Goal: Task Accomplishment & Management: Use online tool/utility

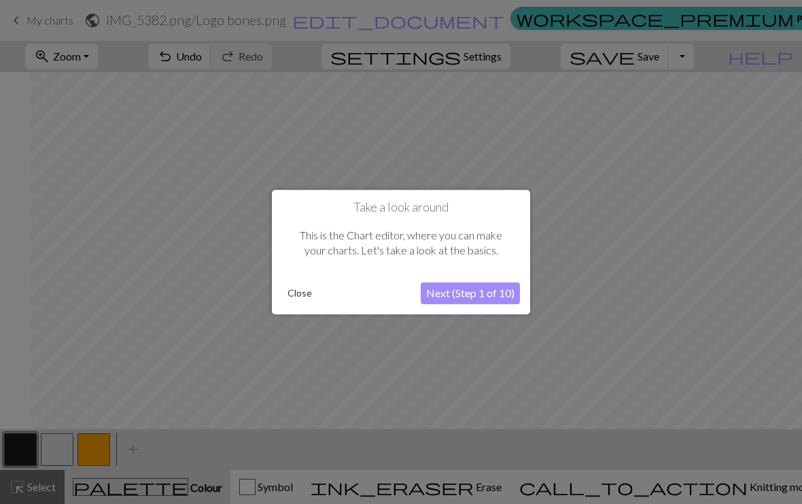
scroll to position [0, 31]
click at [499, 299] on button "Next (Step 1 of 10)" at bounding box center [470, 293] width 99 height 22
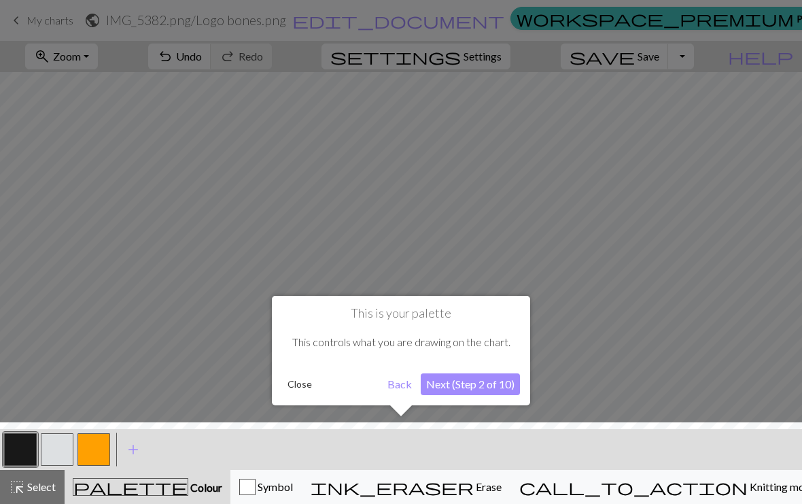
click at [479, 388] on button "Next (Step 2 of 10)" at bounding box center [470, 384] width 99 height 22
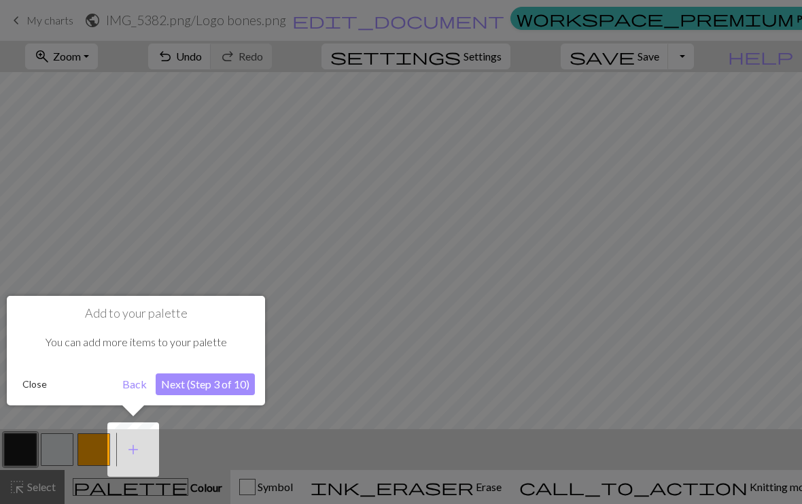
click at [46, 388] on button "Close" at bounding box center [34, 384] width 35 height 20
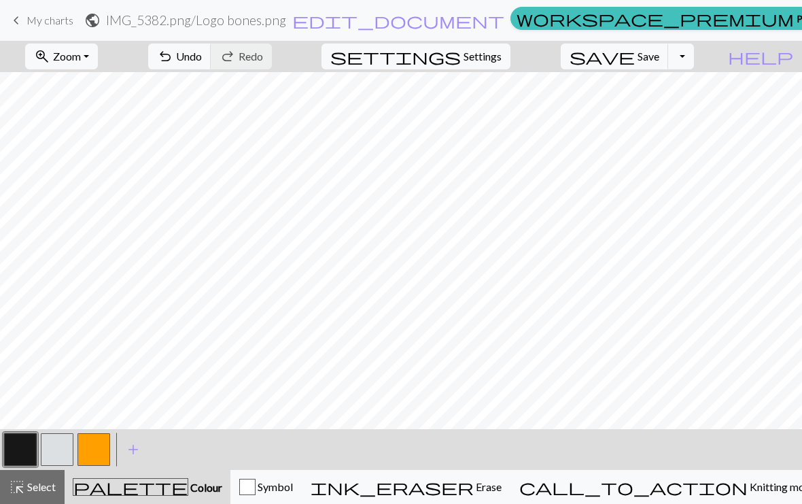
click at [764, 481] on div "call_to_action Knitting mode Knitting mode" at bounding box center [667, 487] width 297 height 16
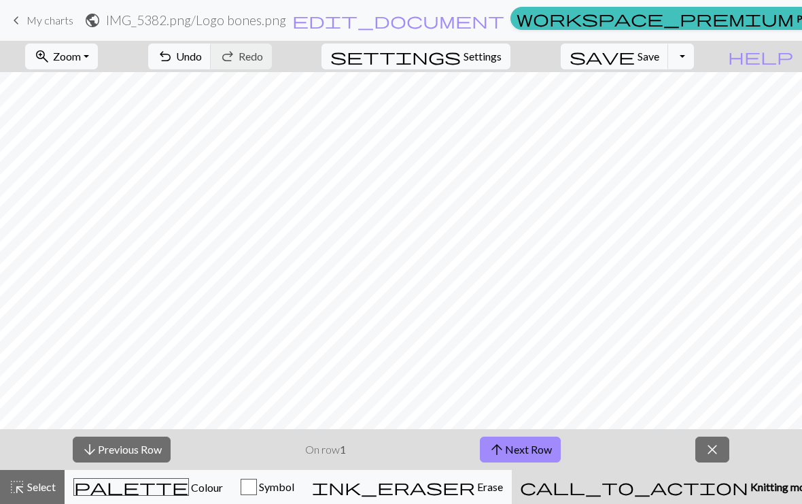
click at [142, 454] on button "arrow_downward Previous Row" at bounding box center [122, 449] width 98 height 26
click at [144, 461] on button "arrow_downward Previous Row" at bounding box center [122, 449] width 98 height 26
click at [135, 462] on button "arrow_downward Previous Row" at bounding box center [122, 449] width 98 height 26
click at [137, 460] on button "arrow_downward Previous Row" at bounding box center [122, 449] width 98 height 26
click at [139, 462] on button "arrow_downward Previous Row" at bounding box center [122, 449] width 98 height 26
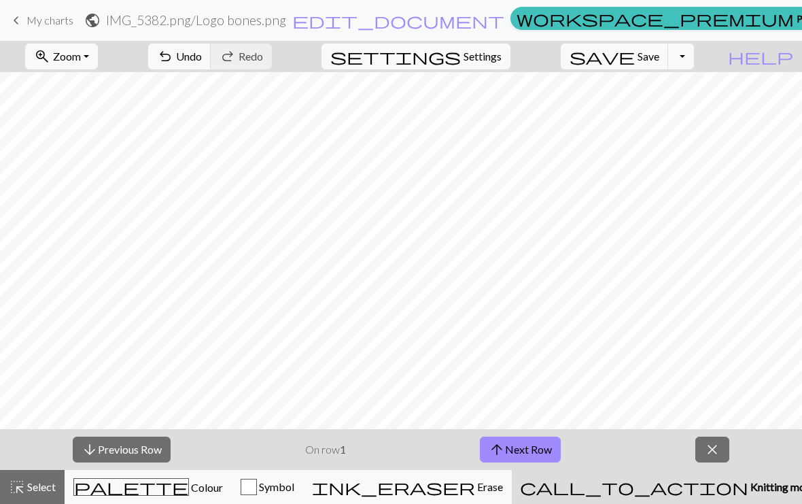
click at [139, 461] on button "arrow_downward Previous Row" at bounding box center [122, 449] width 98 height 26
click at [141, 462] on div "arrow_downward Previous Row On row 1 arrow_upward Next Row close" at bounding box center [401, 449] width 802 height 41
click at [547, 436] on button "arrow_upward Next Row" at bounding box center [520, 449] width 81 height 26
click at [544, 447] on button "arrow_upward Next Row" at bounding box center [520, 449] width 81 height 26
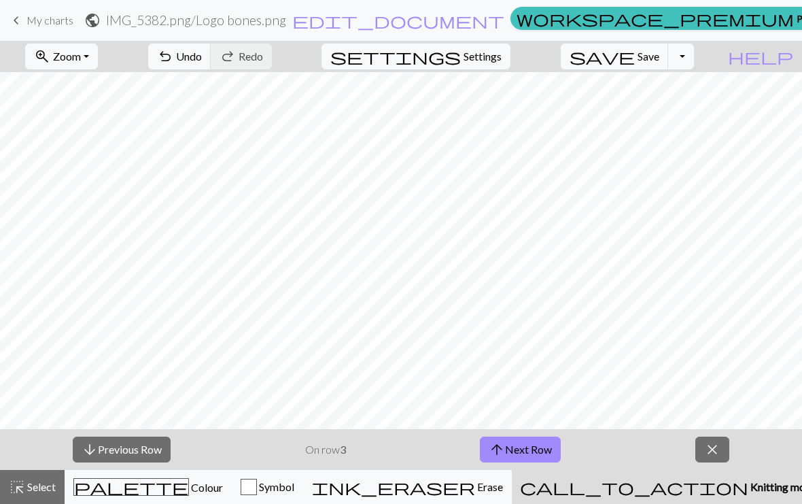
click at [540, 449] on button "arrow_upward Next Row" at bounding box center [520, 449] width 81 height 26
click at [544, 452] on button "arrow_upward Next Row" at bounding box center [520, 449] width 81 height 26
click at [542, 453] on button "arrow_upward Next Row" at bounding box center [520, 449] width 81 height 26
click at [715, 440] on span "close" at bounding box center [712, 449] width 16 height 19
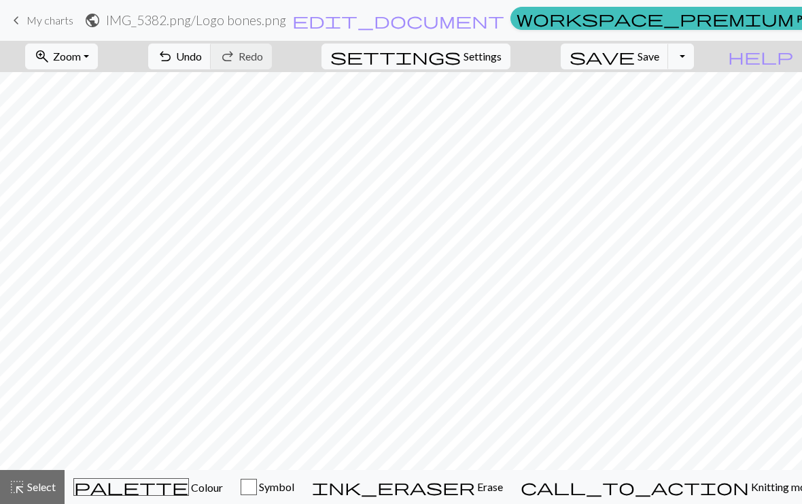
click at [512, 495] on button "ink_eraser Erase Erase" at bounding box center [407, 487] width 209 height 34
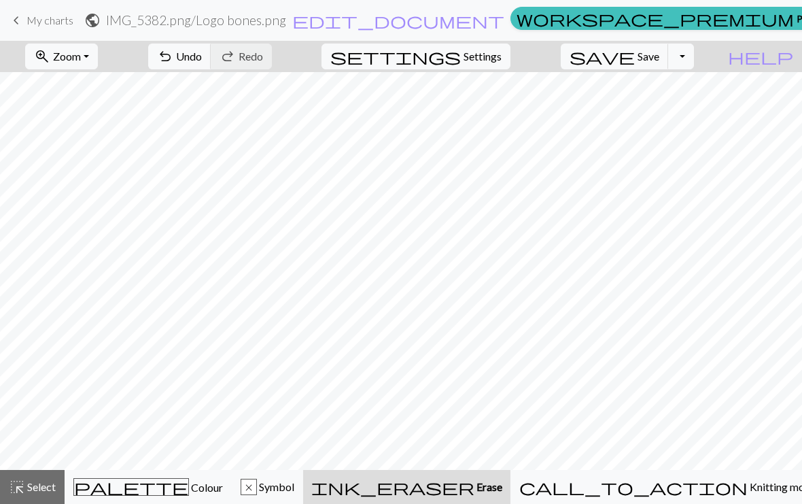
click at [144, 496] on span "palette" at bounding box center [131, 486] width 114 height 19
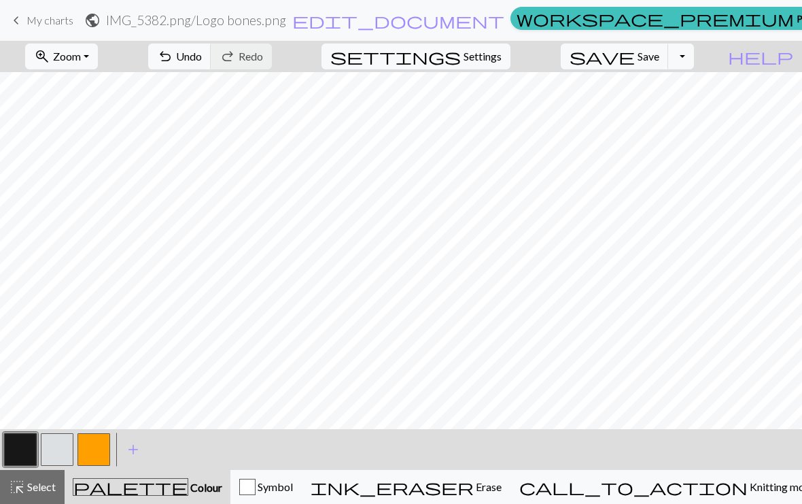
click at [26, 455] on button "button" at bounding box center [20, 449] width 33 height 33
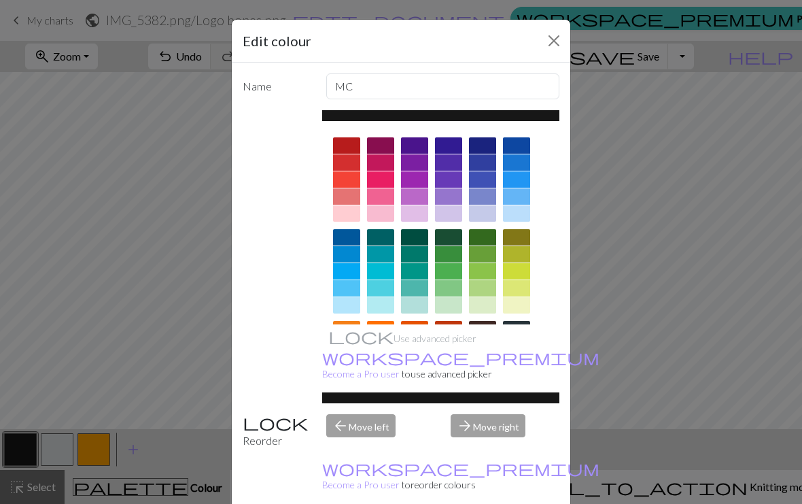
click at [555, 31] on button "Close" at bounding box center [554, 41] width 22 height 22
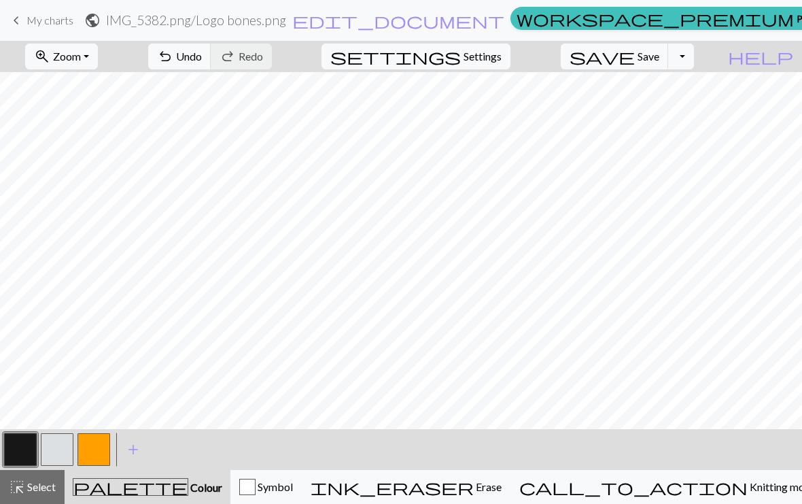
click at [502, 53] on span "Settings" at bounding box center [483, 56] width 38 height 16
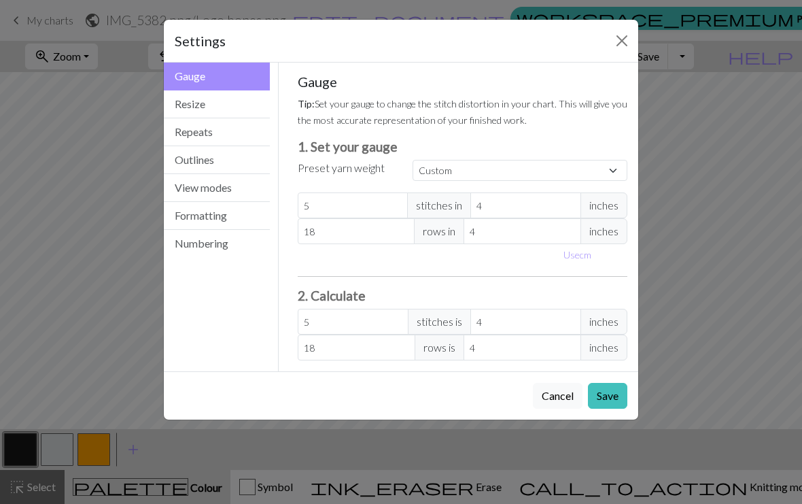
click at [260, 92] on button "Resize" at bounding box center [217, 104] width 106 height 28
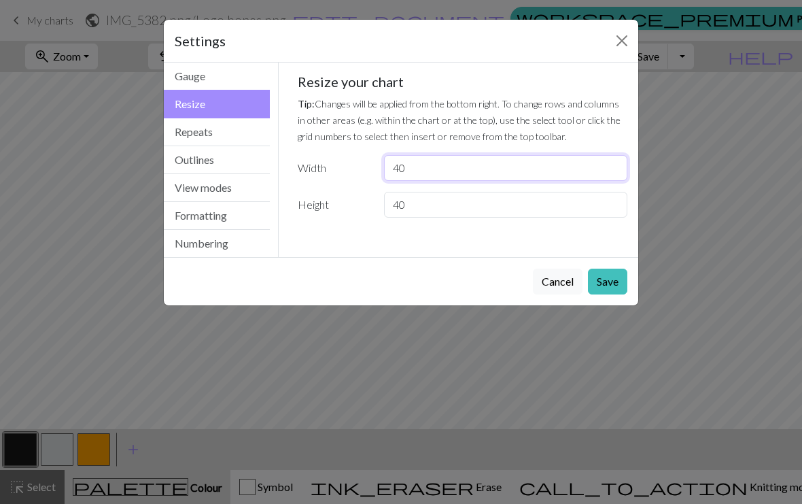
click at [418, 159] on input "40" at bounding box center [505, 168] width 243 height 26
click at [433, 165] on input "40" at bounding box center [505, 168] width 243 height 26
type input "4"
type input "50"
click at [628, 42] on button "Close" at bounding box center [622, 41] width 22 height 22
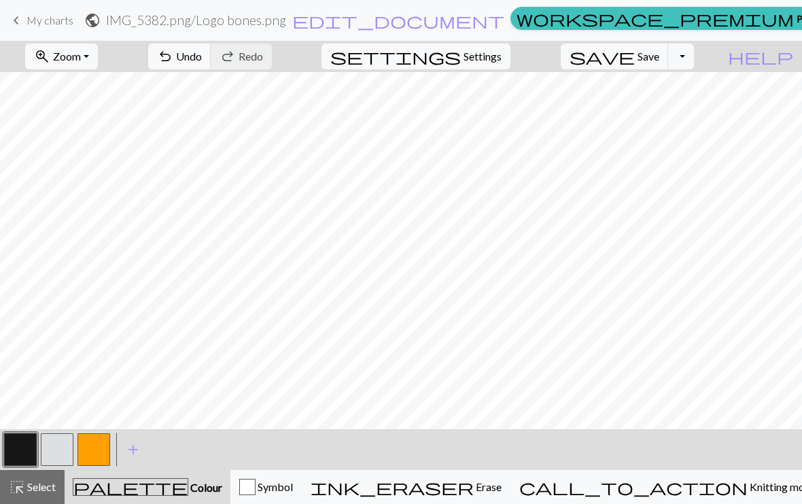
click at [461, 56] on span "settings" at bounding box center [395, 56] width 131 height 19
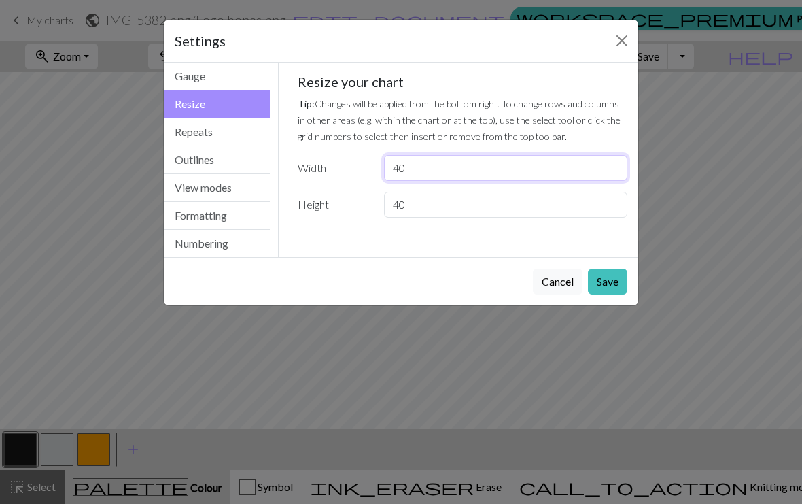
click at [449, 160] on input "40" at bounding box center [505, 168] width 243 height 26
type input "4"
type input "50"
click at [578, 110] on p "Tip: Changes will be applied from the bottom right. To change rows and columns …" at bounding box center [463, 119] width 330 height 49
click at [615, 273] on button "Save" at bounding box center [607, 282] width 39 height 26
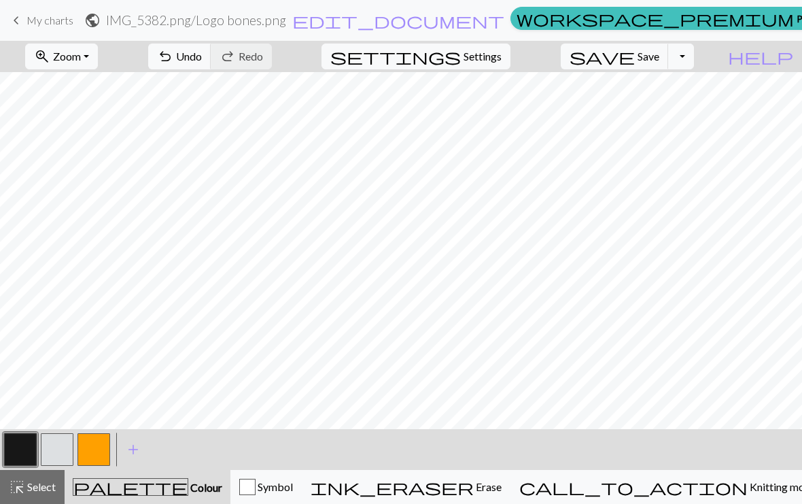
click at [491, 48] on span "Settings" at bounding box center [483, 56] width 38 height 16
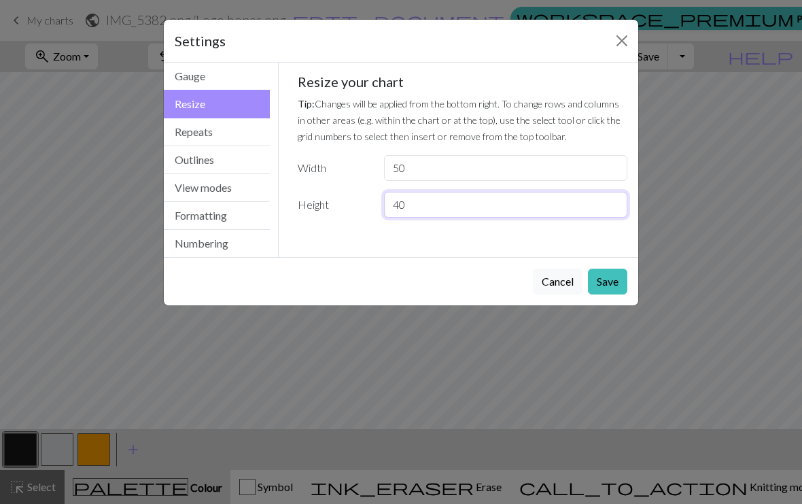
click at [444, 208] on input "40" at bounding box center [505, 205] width 243 height 26
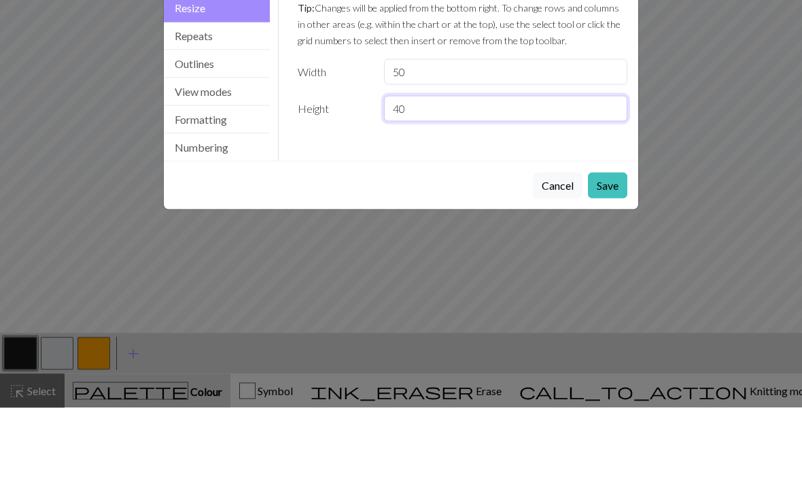
type input "4"
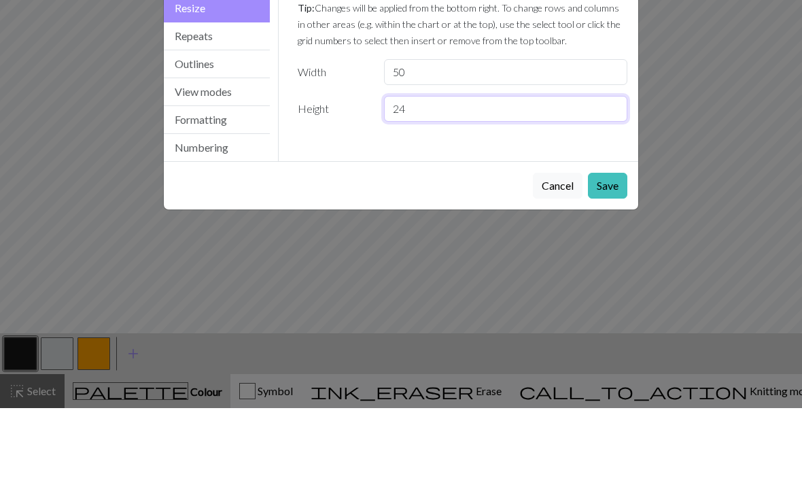
type input "24"
click at [614, 269] on button "Save" at bounding box center [607, 282] width 39 height 26
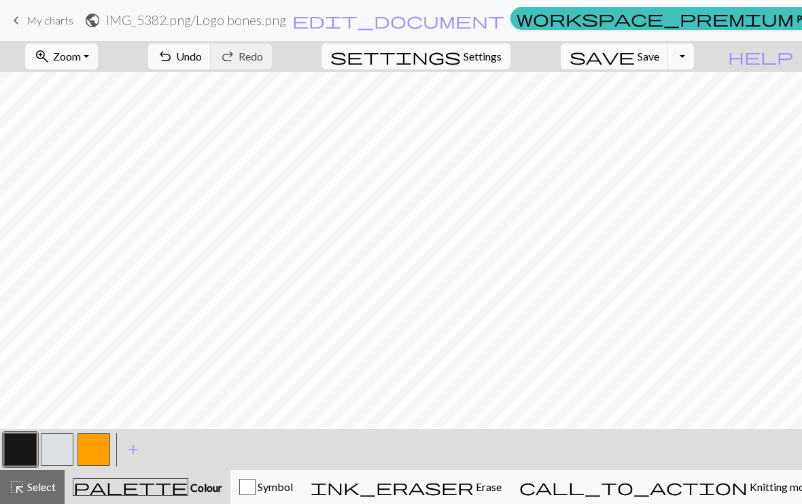
click at [58, 441] on button "button" at bounding box center [57, 449] width 33 height 33
click at [27, 446] on button "button" at bounding box center [20, 449] width 33 height 33
click at [46, 485] on span "Select" at bounding box center [40, 486] width 31 height 13
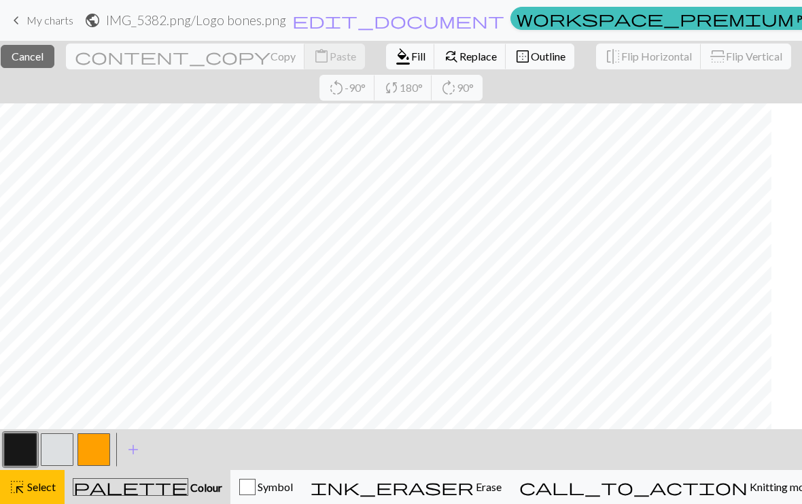
scroll to position [0, 0]
click at [33, 492] on span "Select" at bounding box center [40, 486] width 31 height 13
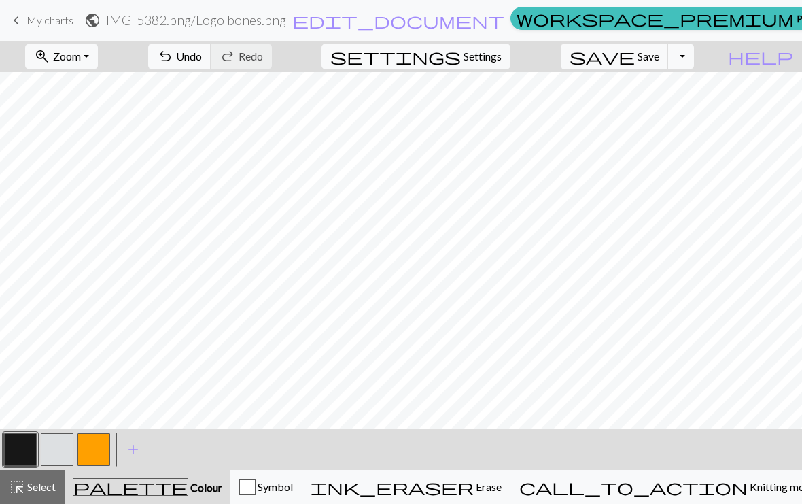
click at [485, 55] on span "Settings" at bounding box center [483, 56] width 38 height 16
select select "flat"
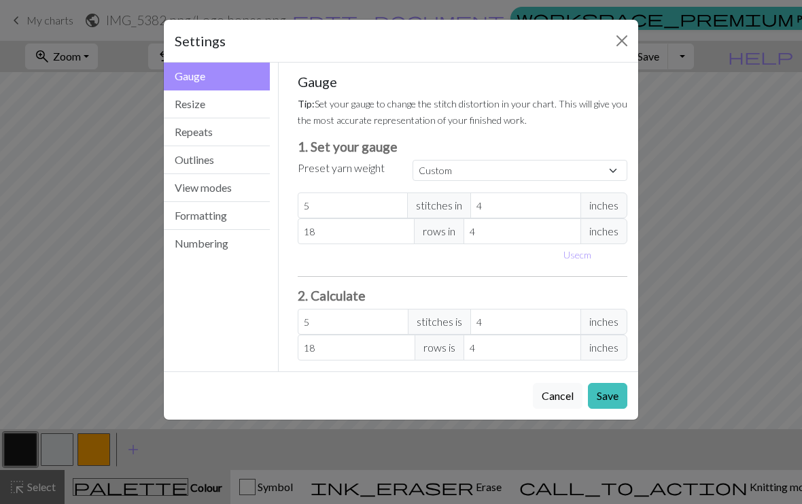
click at [232, 239] on button "Numbering" at bounding box center [217, 243] width 106 height 27
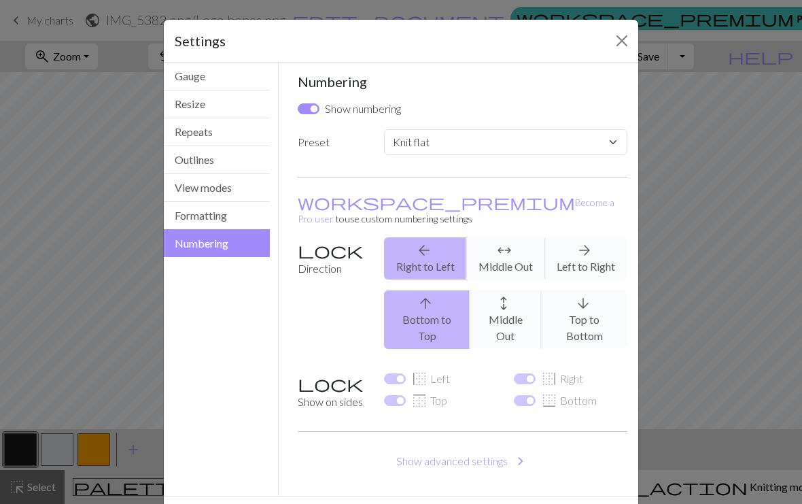
click at [519, 290] on div "arrow_upward Bottom to Top arrows_outward Middle Out arrow_downward Top to Bott…" at bounding box center [506, 319] width 260 height 58
click at [516, 290] on div "arrow_upward Bottom to Top arrows_outward Middle Out arrow_downward Top to Bott…" at bounding box center [506, 319] width 260 height 58
click at [523, 237] on div "arrow_back Right to Left arrows_outward Middle Out arrow_forward Left to Right" at bounding box center [506, 258] width 260 height 42
click at [522, 237] on div "arrow_back Right to Left arrows_outward Middle Out arrow_forward Left to Right" at bounding box center [506, 258] width 260 height 42
click at [602, 237] on div "arrow_back Right to Left arrows_outward Middle Out arrow_forward Left to Right" at bounding box center [506, 258] width 260 height 42
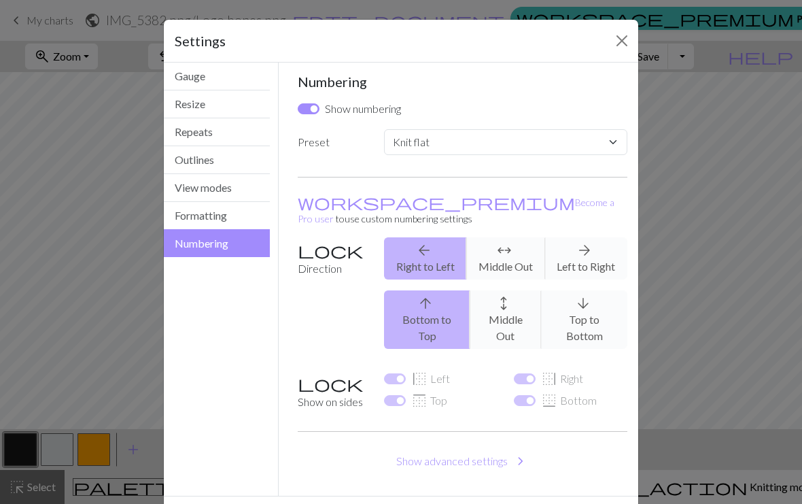
click at [587, 290] on div "arrow_upward Bottom to Top arrows_outward Middle Out arrow_downward Top to Bott…" at bounding box center [506, 319] width 260 height 58
click at [558, 143] on select "Custom Knit flat Knit in the round Lace knitting Cross stitch" at bounding box center [505, 142] width 243 height 26
click at [438, 290] on div "arrow_upward Bottom to Top arrows_outward Middle Out arrow_downward Top to Bott…" at bounding box center [506, 319] width 260 height 58
click at [475, 448] on button "Show advanced settings chevron_right" at bounding box center [463, 461] width 330 height 26
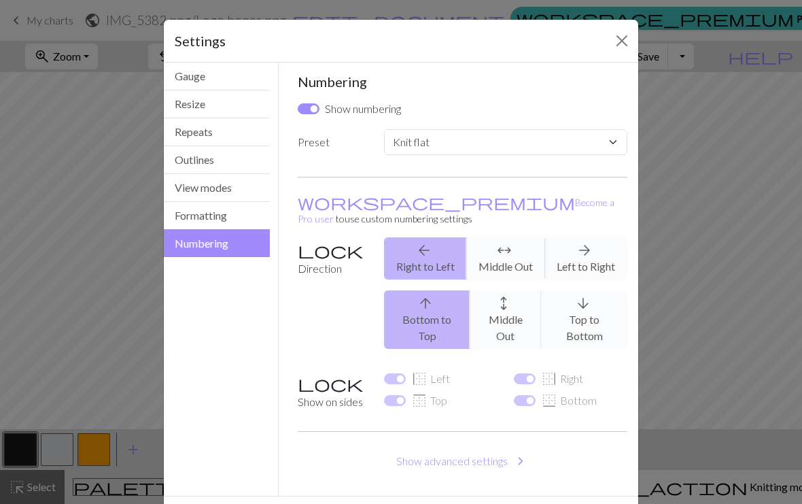
click at [488, 448] on button "Show advanced settings chevron_right" at bounding box center [463, 461] width 330 height 26
click at [252, 224] on button "Formatting" at bounding box center [217, 216] width 106 height 28
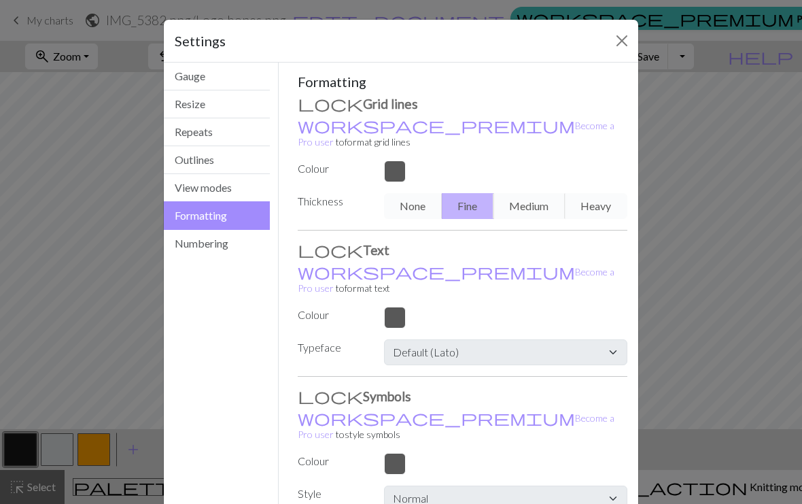
click at [261, 186] on button "View modes" at bounding box center [217, 188] width 106 height 28
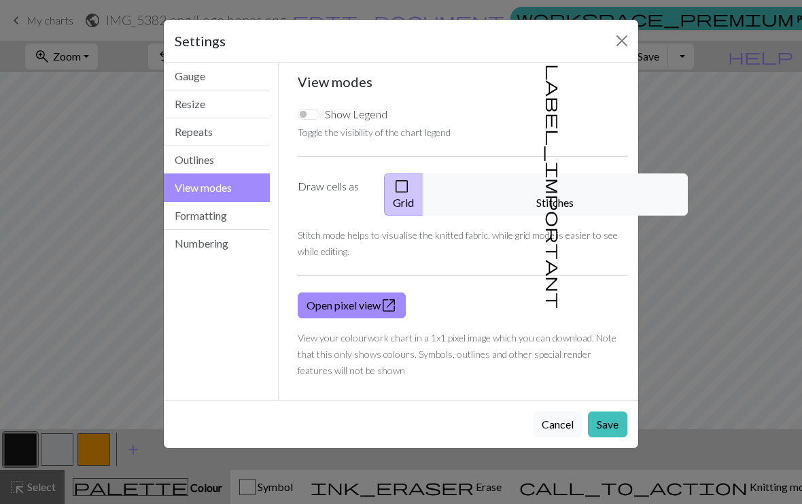
click at [258, 162] on button "Outlines" at bounding box center [217, 160] width 106 height 28
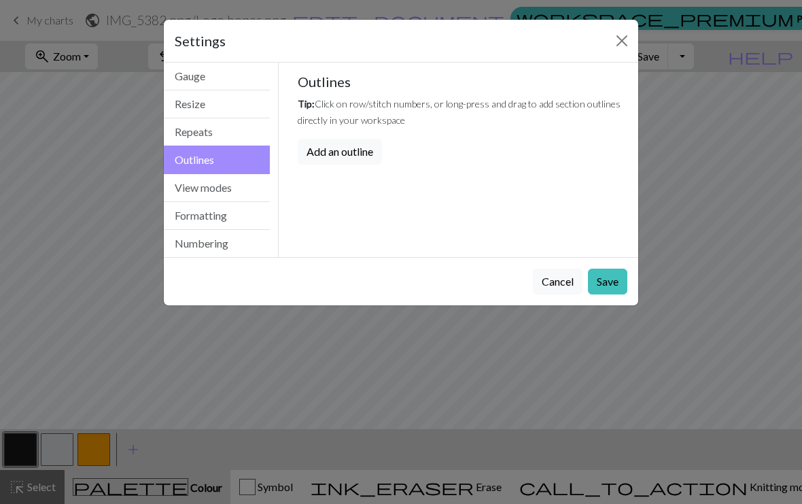
click at [260, 129] on button "Repeats" at bounding box center [217, 132] width 106 height 28
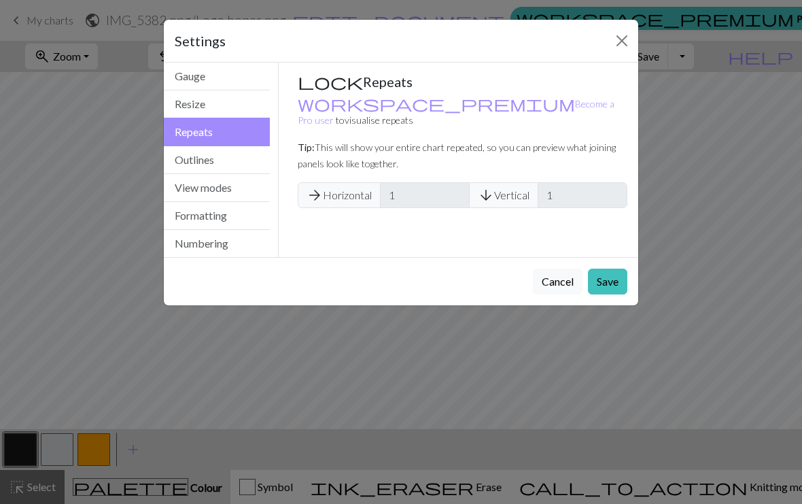
click at [260, 101] on button "Resize" at bounding box center [217, 104] width 106 height 28
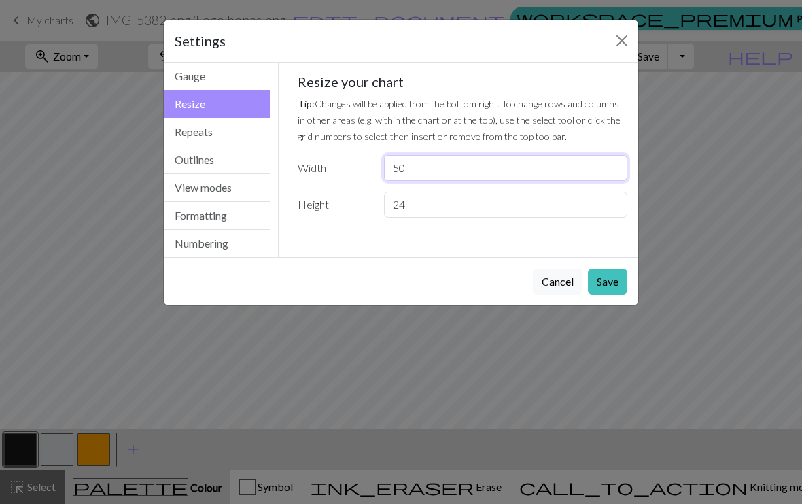
click at [421, 164] on input "50" at bounding box center [505, 168] width 243 height 26
click at [622, 42] on button "Close" at bounding box center [622, 41] width 22 height 22
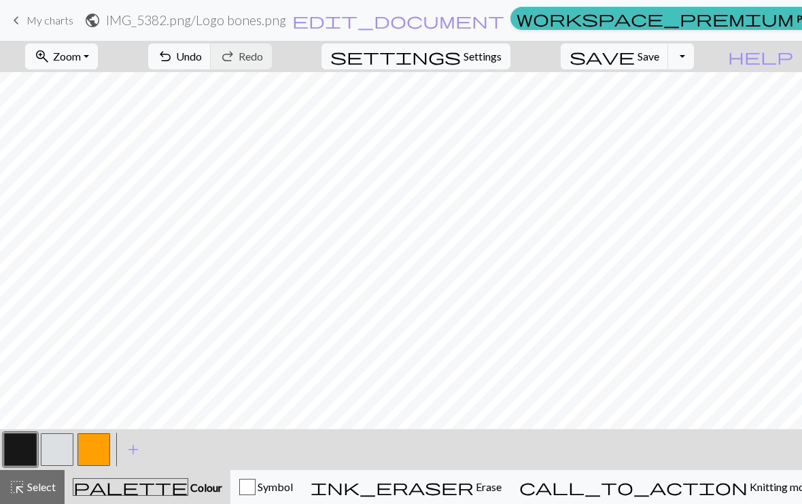
scroll to position [0, 484]
click at [494, 48] on button "settings Settings" at bounding box center [416, 57] width 189 height 26
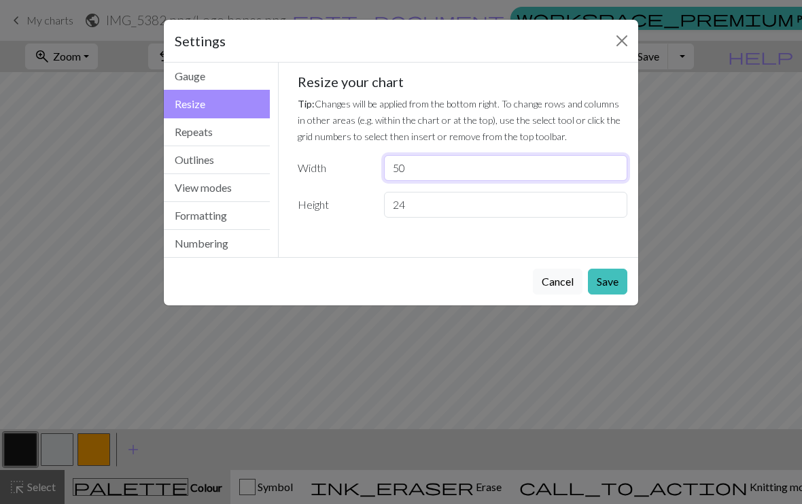
click at [440, 159] on input "50" at bounding box center [505, 168] width 243 height 26
click at [509, 169] on input "50" at bounding box center [505, 168] width 243 height 26
type input "5"
type input "40"
click at [605, 85] on h5 "Resize your chart" at bounding box center [463, 81] width 330 height 16
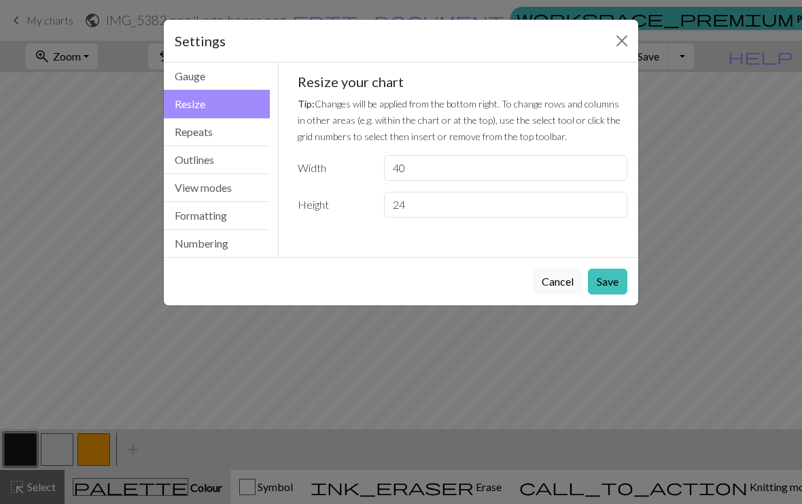
click at [620, 278] on button "Save" at bounding box center [607, 282] width 39 height 26
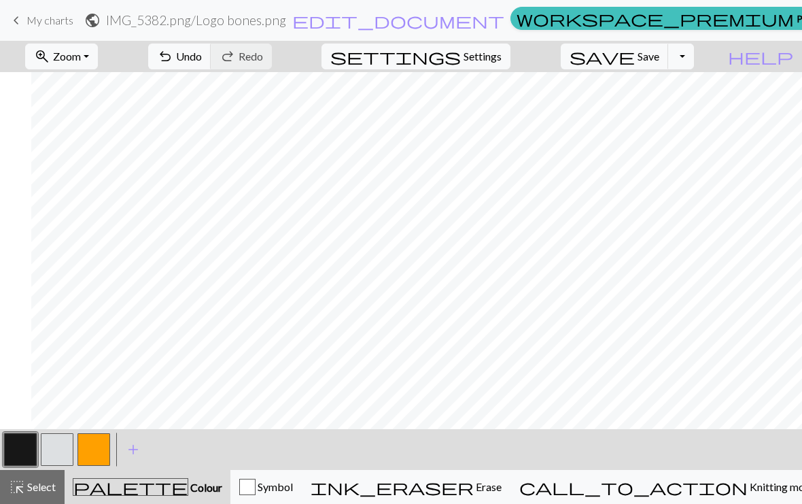
scroll to position [0, 260]
click at [495, 64] on span "Settings" at bounding box center [483, 56] width 38 height 16
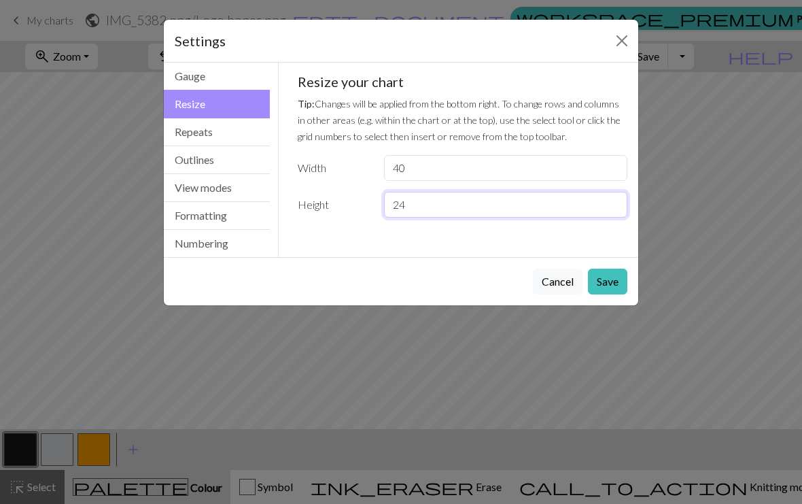
click at [438, 212] on input "24" at bounding box center [505, 205] width 243 height 26
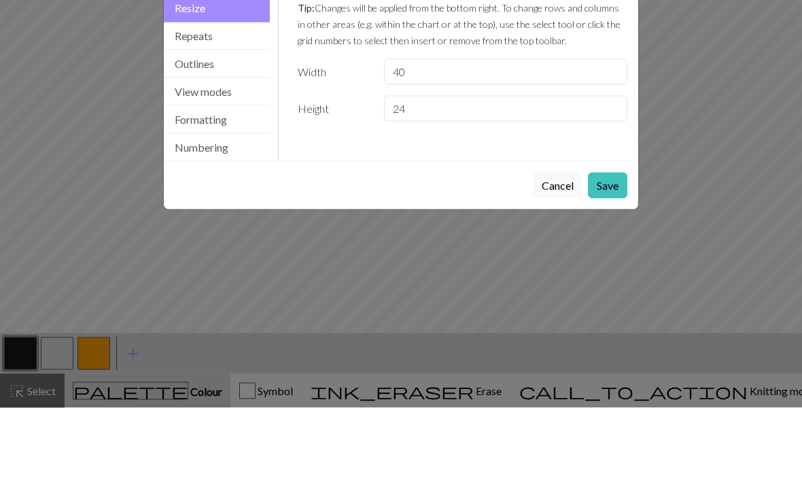
click at [472, 145] on div "Gauge Tip: Set your gauge to change the stitch distortion in your chart. This w…" at bounding box center [463, 160] width 368 height 194
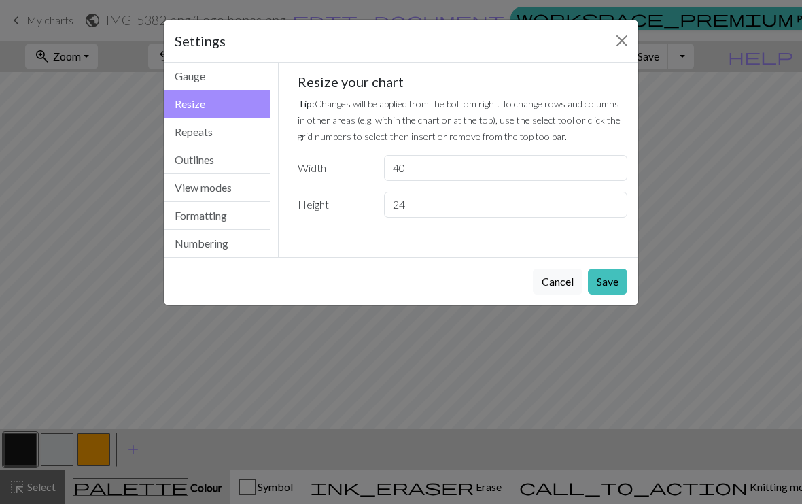
click at [261, 77] on button "Gauge" at bounding box center [217, 77] width 106 height 28
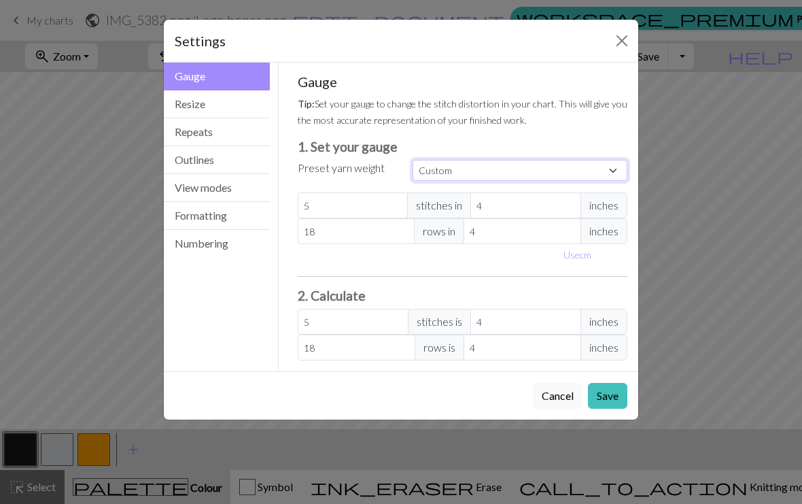
click at [526, 165] on select "Custom Square Lace Light Fingering Fingering Sport Double knit Worsted Aran Bul…" at bounding box center [520, 170] width 215 height 21
click at [254, 114] on button "Resize" at bounding box center [217, 104] width 106 height 28
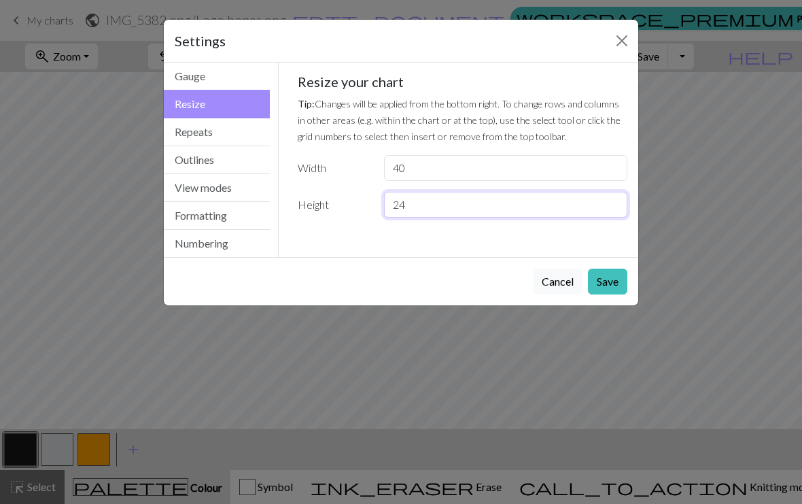
click at [428, 206] on input "24" at bounding box center [505, 205] width 243 height 26
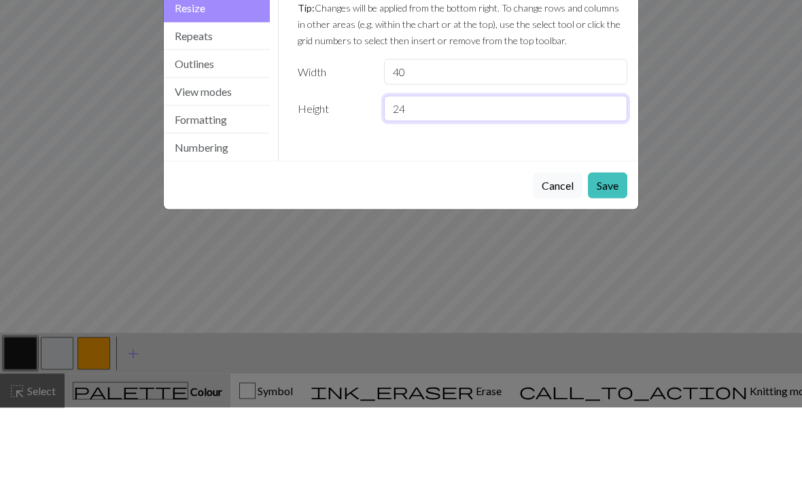
type input "2"
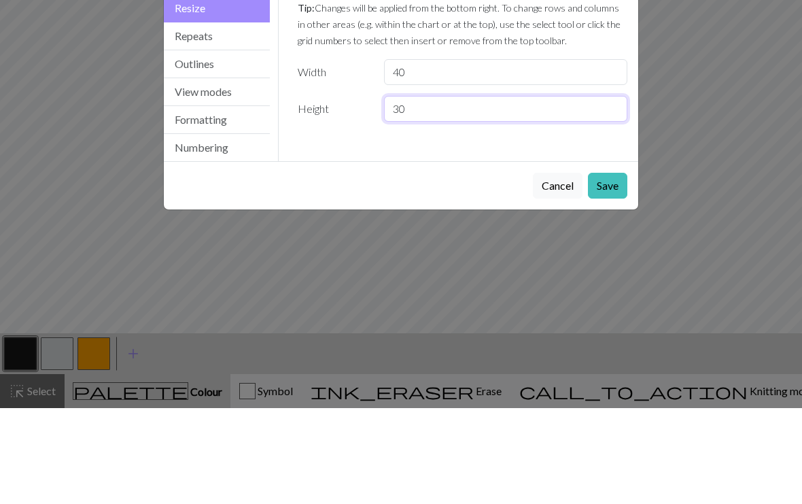
type input "30"
click at [614, 269] on button "Save" at bounding box center [607, 282] width 39 height 26
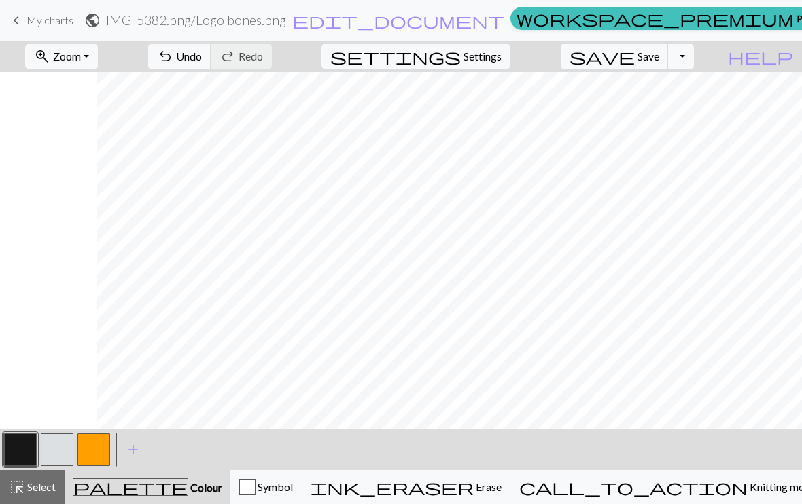
scroll to position [0, 0]
click at [502, 54] on span "Settings" at bounding box center [483, 56] width 38 height 16
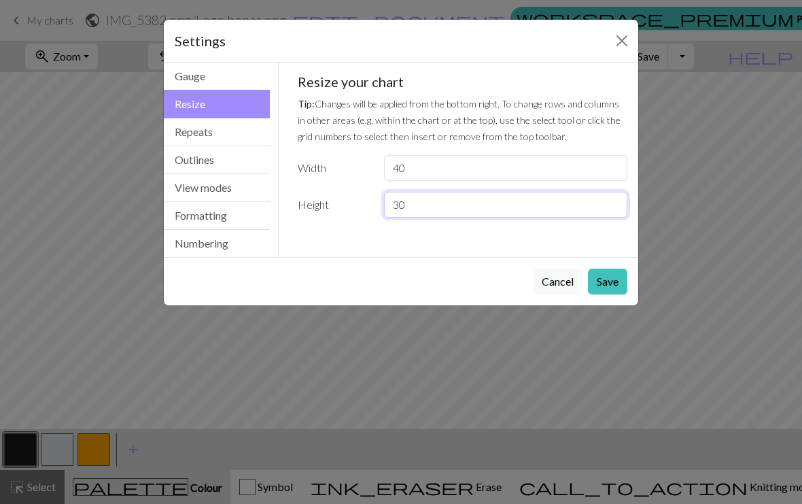
click at [461, 203] on input "30" at bounding box center [505, 205] width 243 height 26
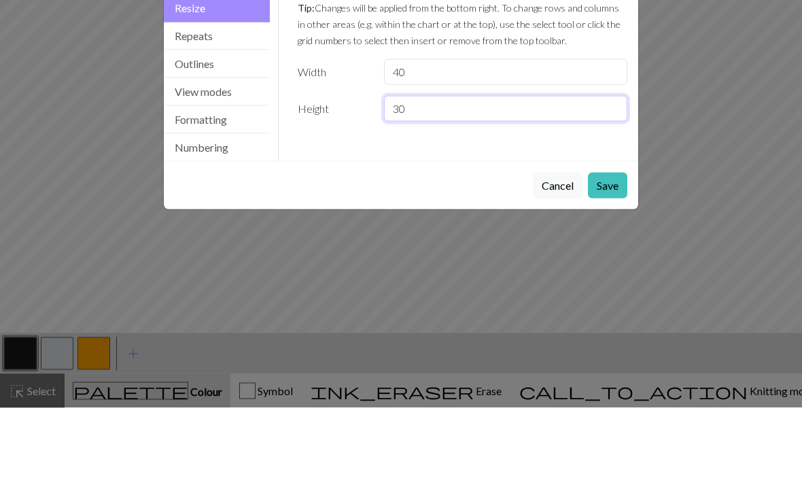
type input "3"
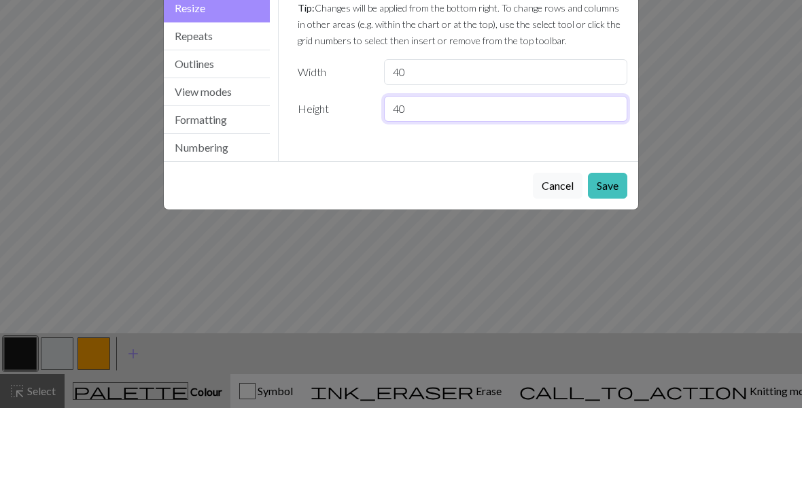
type input "40"
click at [605, 269] on button "Save" at bounding box center [607, 282] width 39 height 26
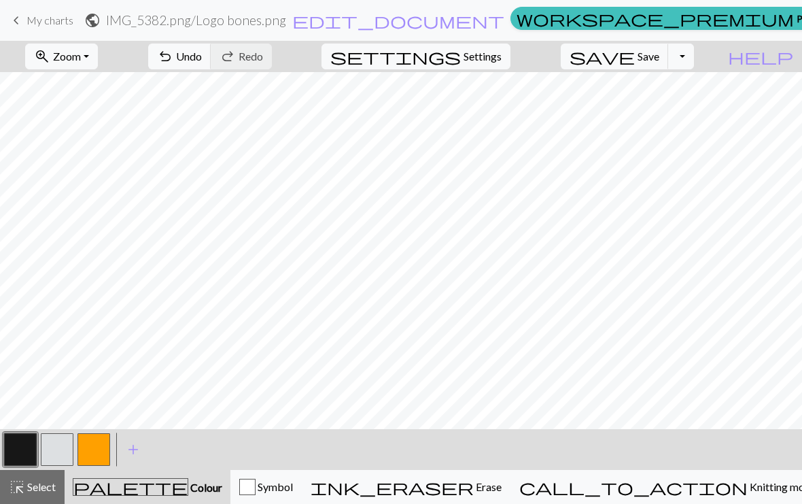
click at [202, 59] on span "Undo" at bounding box center [189, 56] width 26 height 13
click at [202, 58] on span "Undo" at bounding box center [189, 56] width 26 height 13
click at [202, 55] on span "Undo" at bounding box center [189, 56] width 26 height 13
click at [202, 56] on span "Undo" at bounding box center [189, 56] width 26 height 13
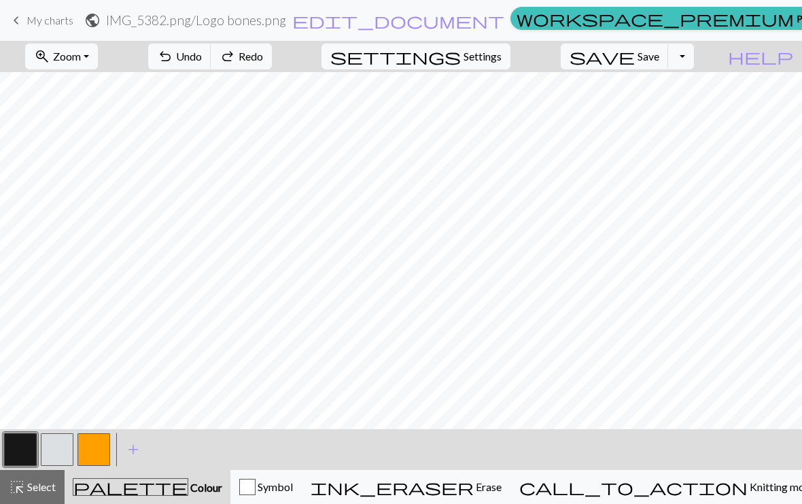
click at [202, 55] on span "Undo" at bounding box center [189, 56] width 26 height 13
click at [202, 56] on span "Undo" at bounding box center [189, 56] width 26 height 13
click at [202, 55] on span "Undo" at bounding box center [189, 56] width 26 height 13
click at [202, 57] on span "Undo" at bounding box center [189, 56] width 26 height 13
click at [202, 56] on span "Undo" at bounding box center [189, 56] width 26 height 13
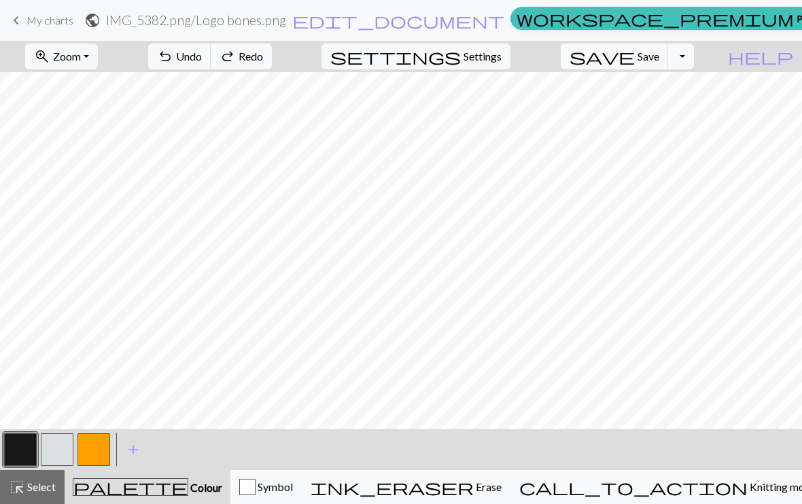
click at [202, 59] on span "Undo" at bounding box center [189, 56] width 26 height 13
click at [202, 58] on span "Undo" at bounding box center [189, 56] width 26 height 13
click at [202, 60] on span "Undo" at bounding box center [189, 56] width 26 height 13
click at [202, 59] on span "Undo" at bounding box center [189, 56] width 26 height 13
click at [211, 59] on button "undo Undo Undo" at bounding box center [179, 57] width 63 height 26
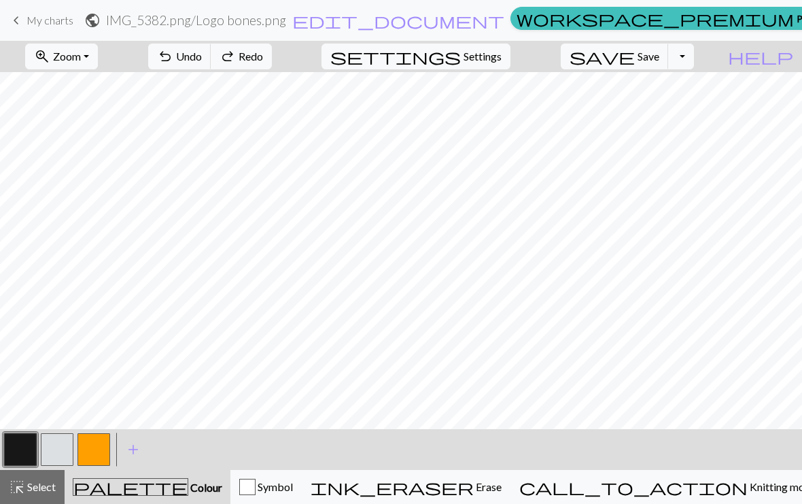
click at [211, 58] on button "undo Undo Undo" at bounding box center [179, 57] width 63 height 26
click at [173, 58] on span "undo" at bounding box center [165, 56] width 16 height 19
click at [173, 57] on span "undo" at bounding box center [165, 56] width 16 height 19
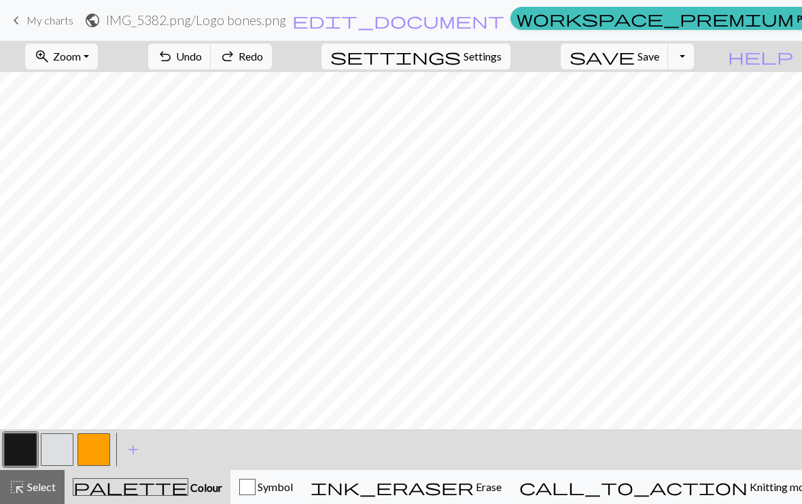
click at [173, 58] on span "undo" at bounding box center [165, 56] width 16 height 19
click at [173, 57] on span "undo" at bounding box center [165, 56] width 16 height 19
click at [173, 55] on span "undo" at bounding box center [165, 56] width 16 height 19
click at [272, 63] on button "redo Redo Redo" at bounding box center [241, 57] width 61 height 26
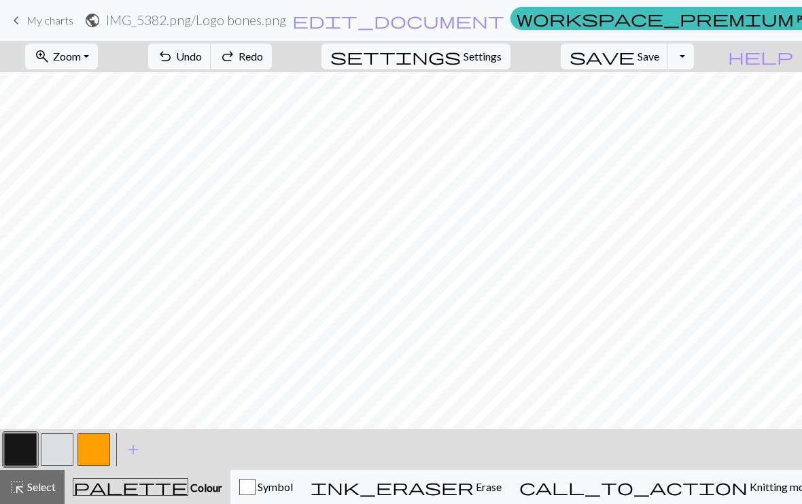
click at [263, 60] on span "Redo" at bounding box center [251, 56] width 24 height 13
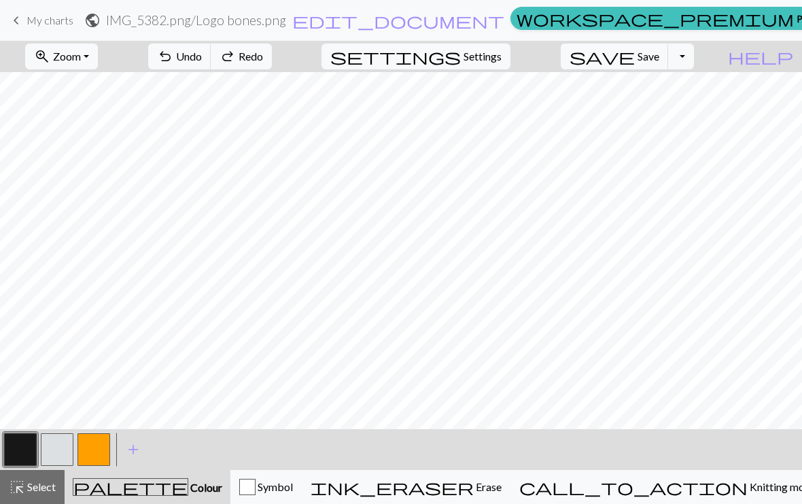
click at [263, 60] on span "Redo" at bounding box center [251, 56] width 24 height 13
click at [263, 59] on span "Redo" at bounding box center [251, 56] width 24 height 13
click at [272, 60] on button "redo Redo Redo" at bounding box center [241, 57] width 61 height 26
click at [272, 59] on button "redo Redo Redo" at bounding box center [241, 57] width 61 height 26
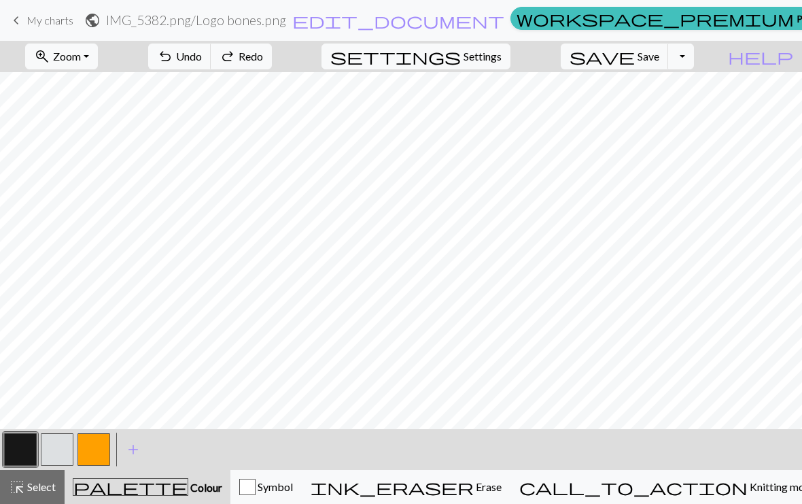
click at [211, 50] on button "undo Undo Undo" at bounding box center [179, 57] width 63 height 26
click at [211, 49] on button "undo Undo Undo" at bounding box center [179, 57] width 63 height 26
click at [211, 48] on button "undo Undo Undo" at bounding box center [179, 57] width 63 height 26
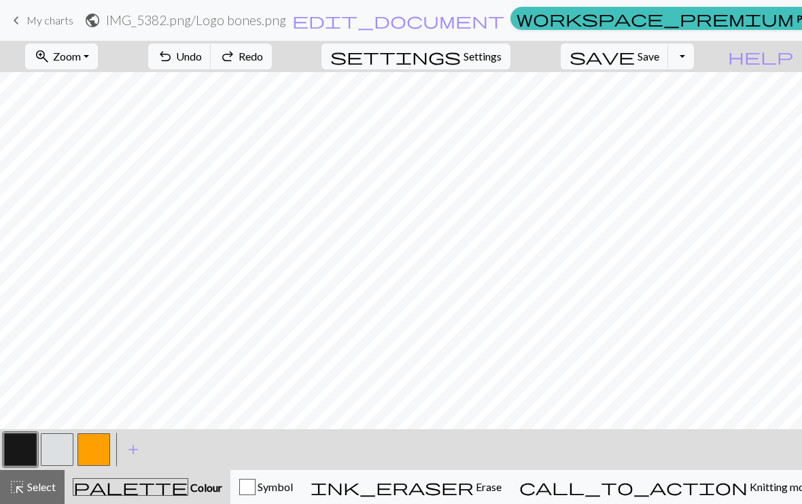
click at [211, 48] on button "undo Undo Undo" at bounding box center [179, 57] width 63 height 26
click at [211, 47] on button "undo Undo Undo" at bounding box center [179, 57] width 63 height 26
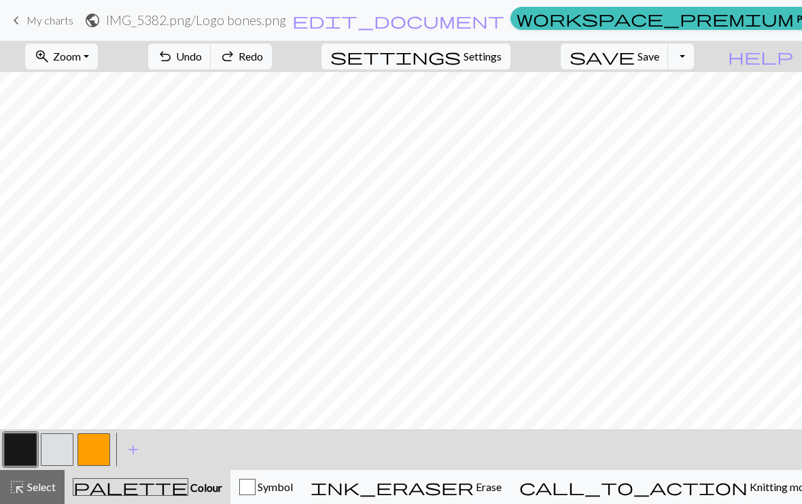
click at [211, 49] on button "undo Undo Undo" at bounding box center [179, 57] width 63 height 26
click at [211, 48] on button "undo Undo Undo" at bounding box center [179, 57] width 63 height 26
click at [211, 47] on button "undo Undo Undo" at bounding box center [179, 57] width 63 height 26
click at [211, 46] on button "undo Undo Undo" at bounding box center [179, 57] width 63 height 26
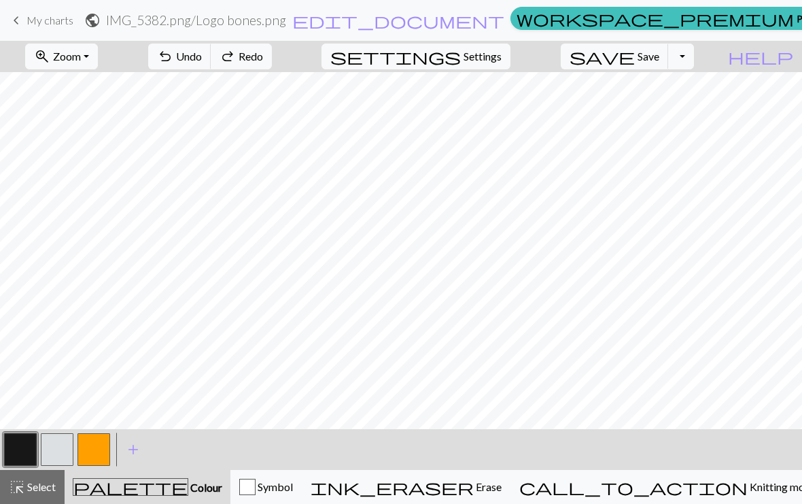
click at [211, 46] on button "undo Undo Undo" at bounding box center [179, 57] width 63 height 26
click at [211, 47] on button "undo Undo Undo" at bounding box center [179, 57] width 63 height 26
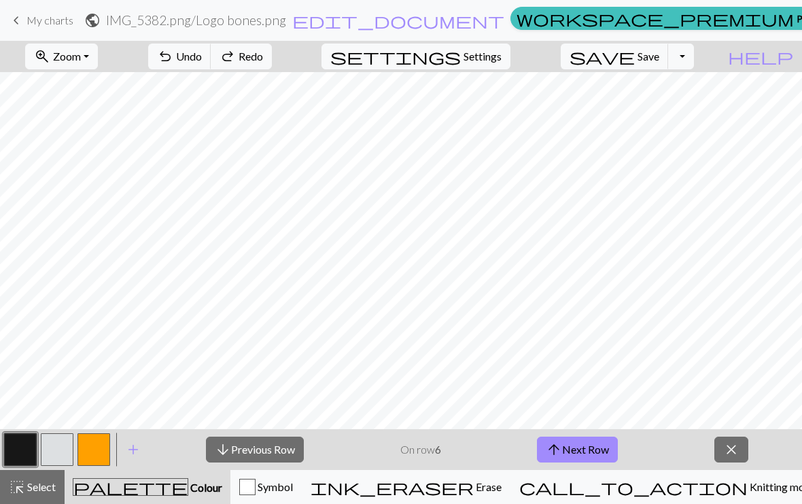
click at [263, 60] on span "Redo" at bounding box center [251, 56] width 24 height 13
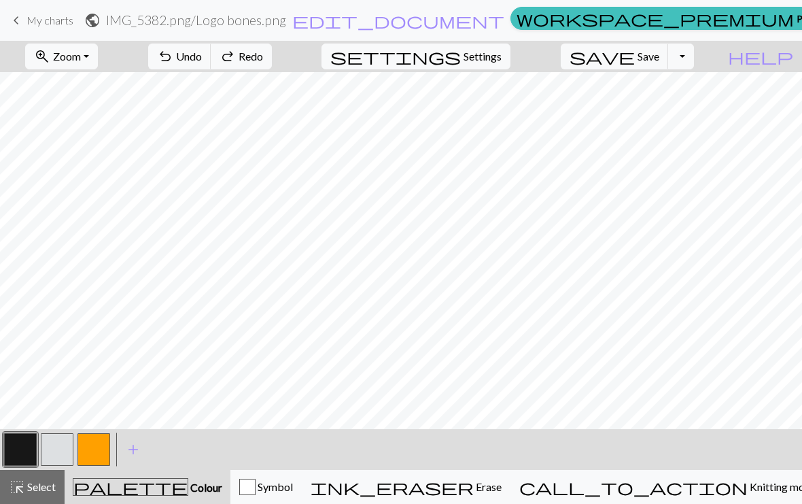
click at [488, 68] on button "settings Settings" at bounding box center [416, 57] width 189 height 26
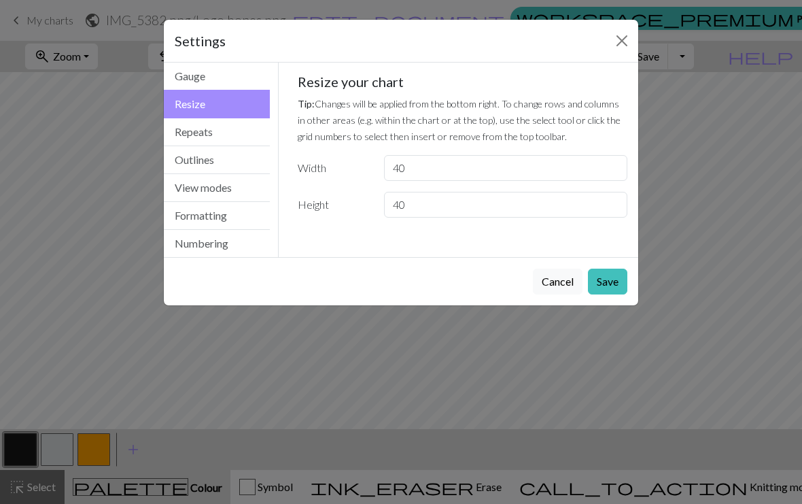
click at [617, 45] on button "Close" at bounding box center [622, 41] width 22 height 22
